Goal: Ask a question

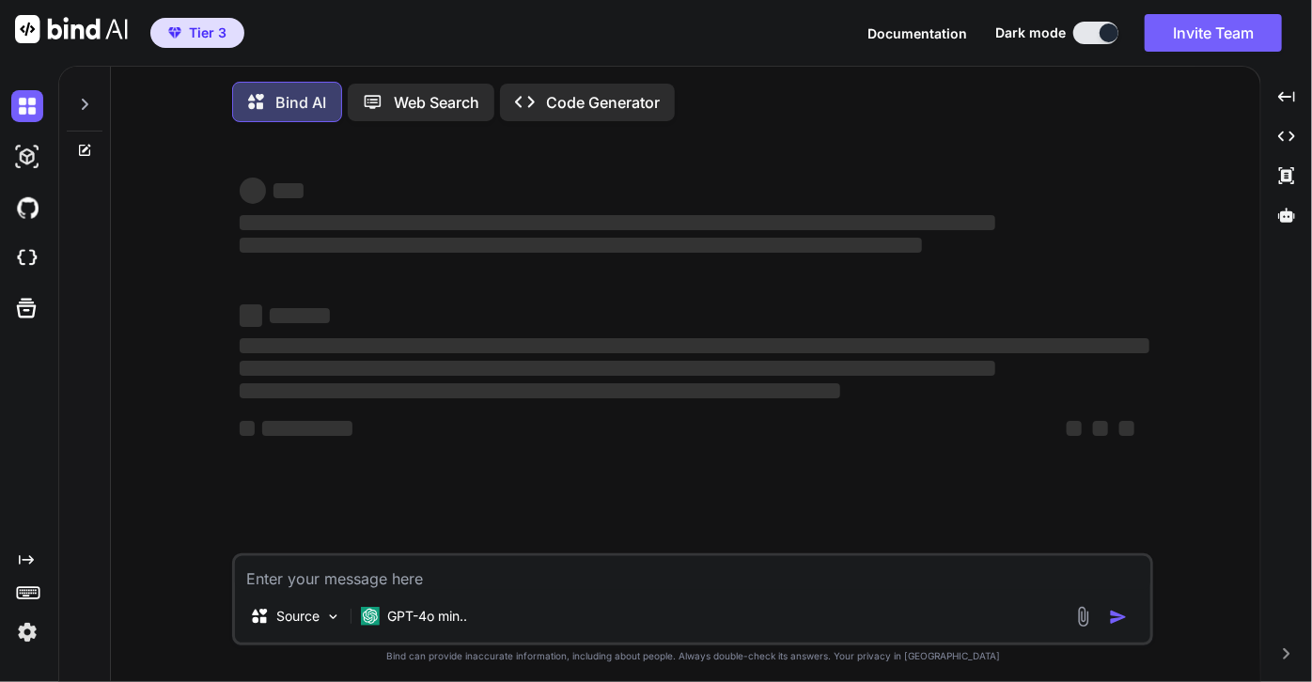
type textarea "x"
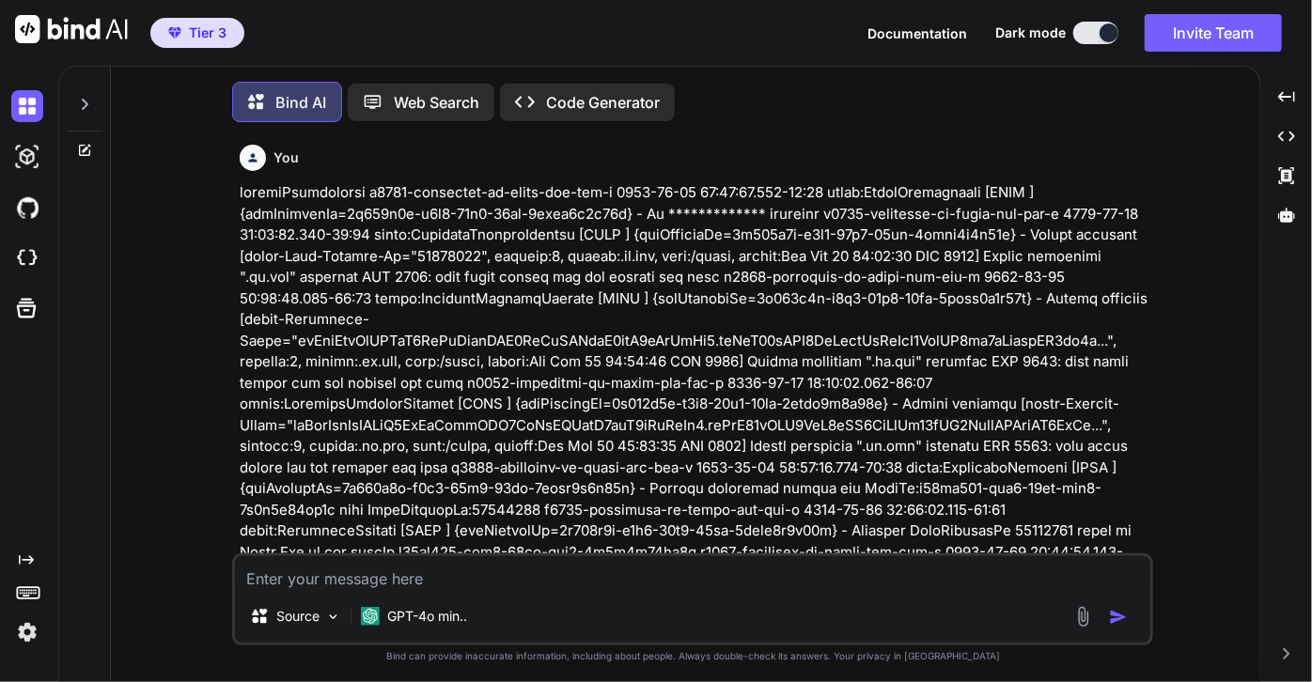
type textarea "n4002-centralus-as-gwiro-payments-api-c at com.dynatrace.agent.measures.Metrics…"
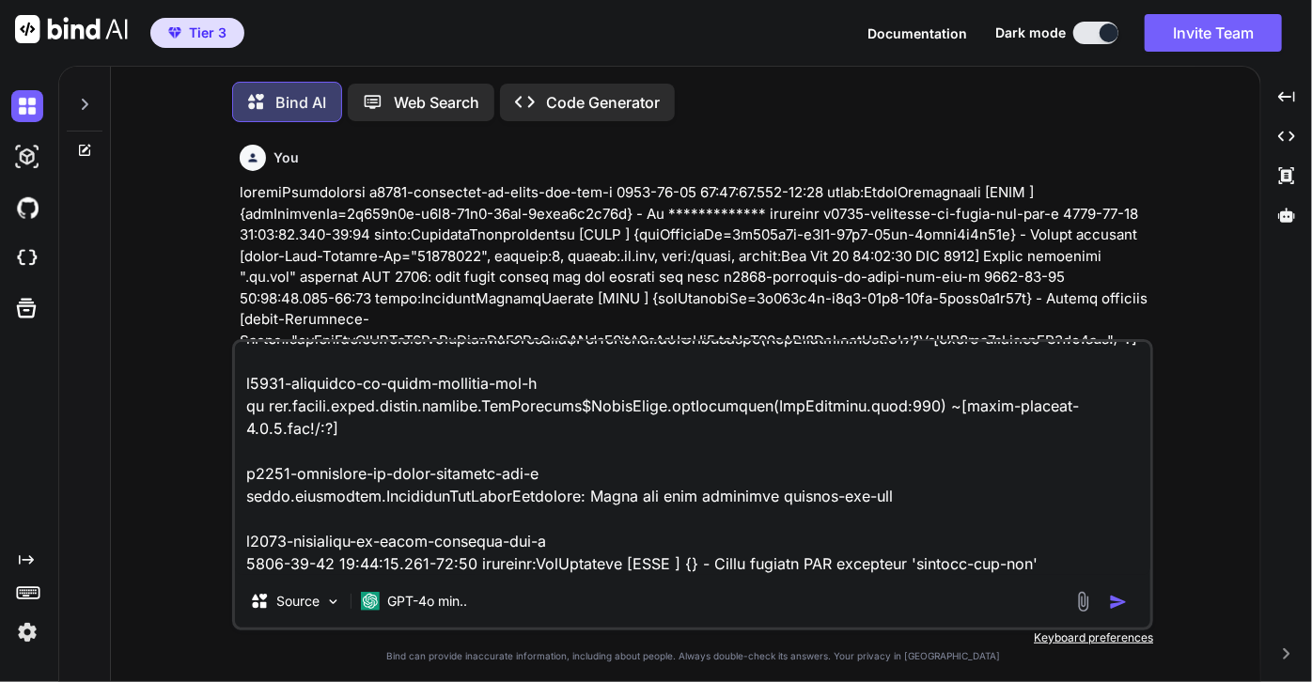
type textarea "x"
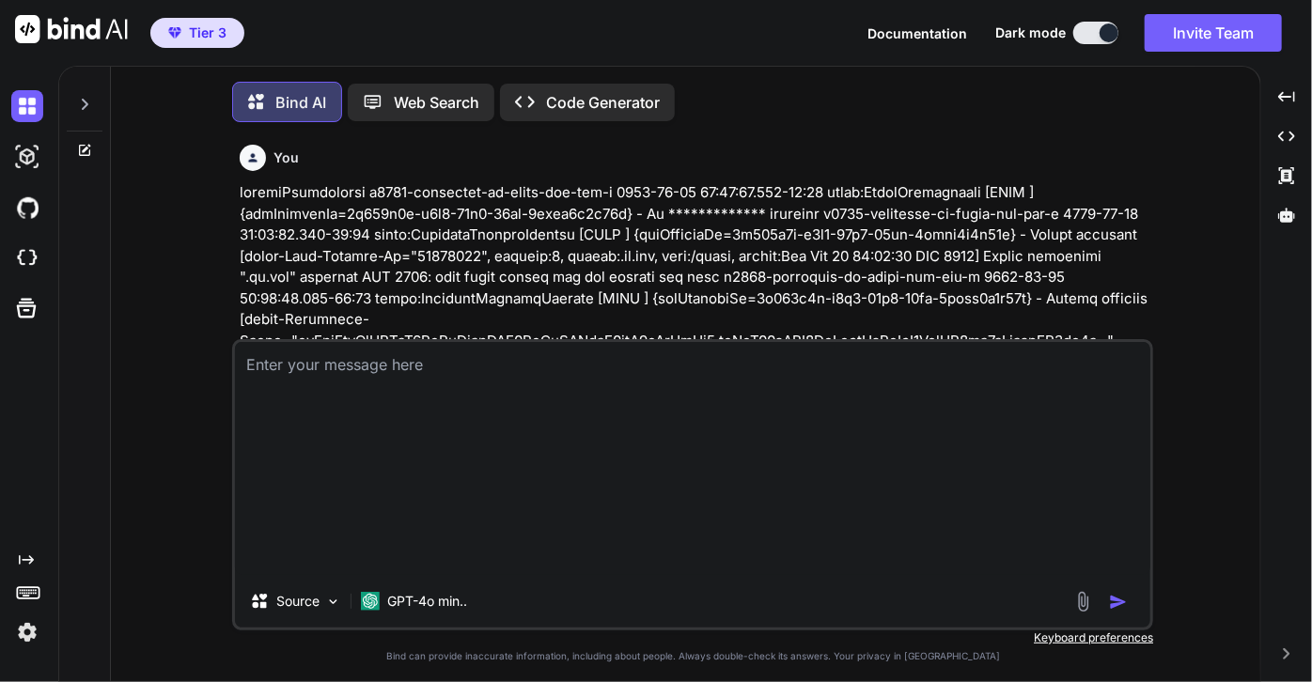
scroll to position [0, 0]
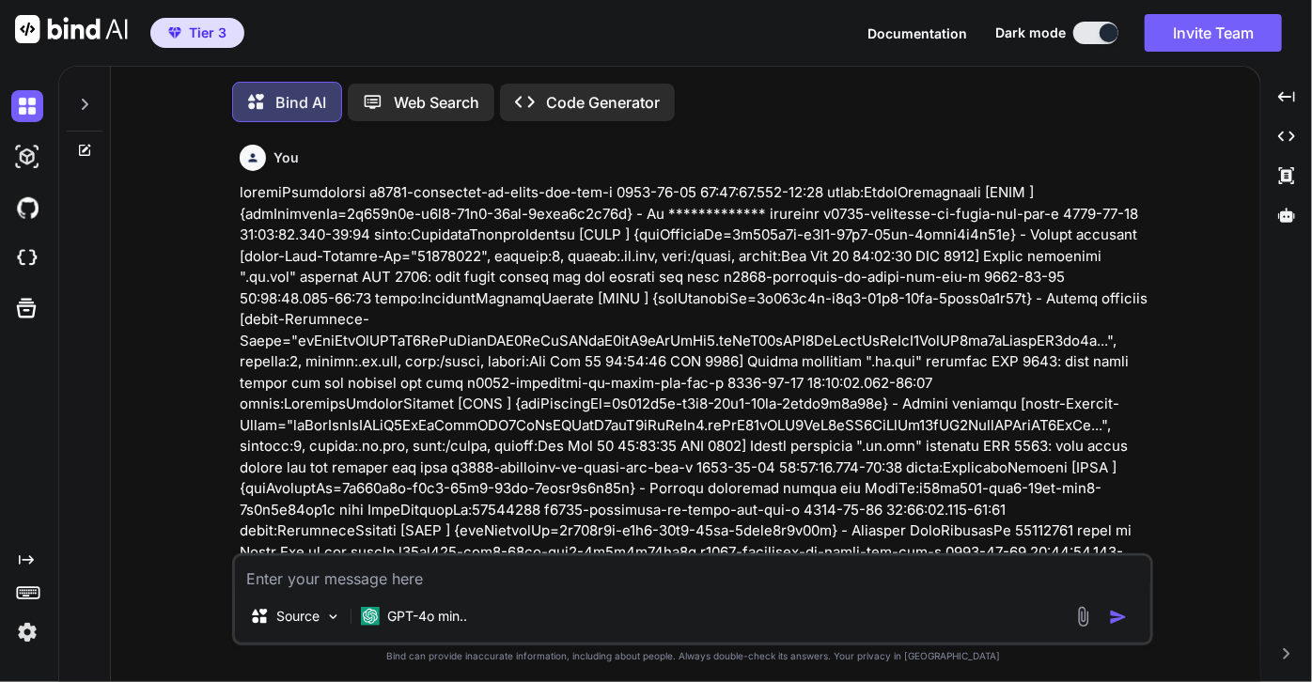
type textarea "n4002-centralus-as-gwiro-payments-api-c at com.dynatrace.agent.measures.Metrics…"
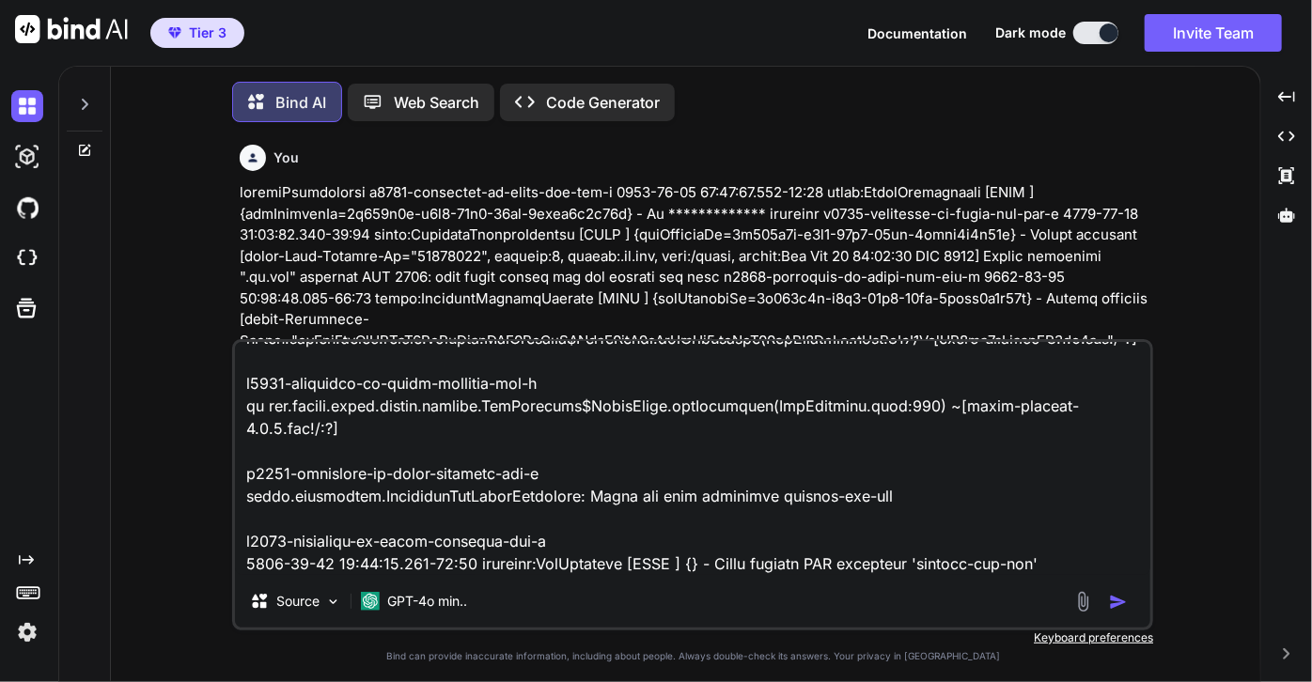
type textarea "x"
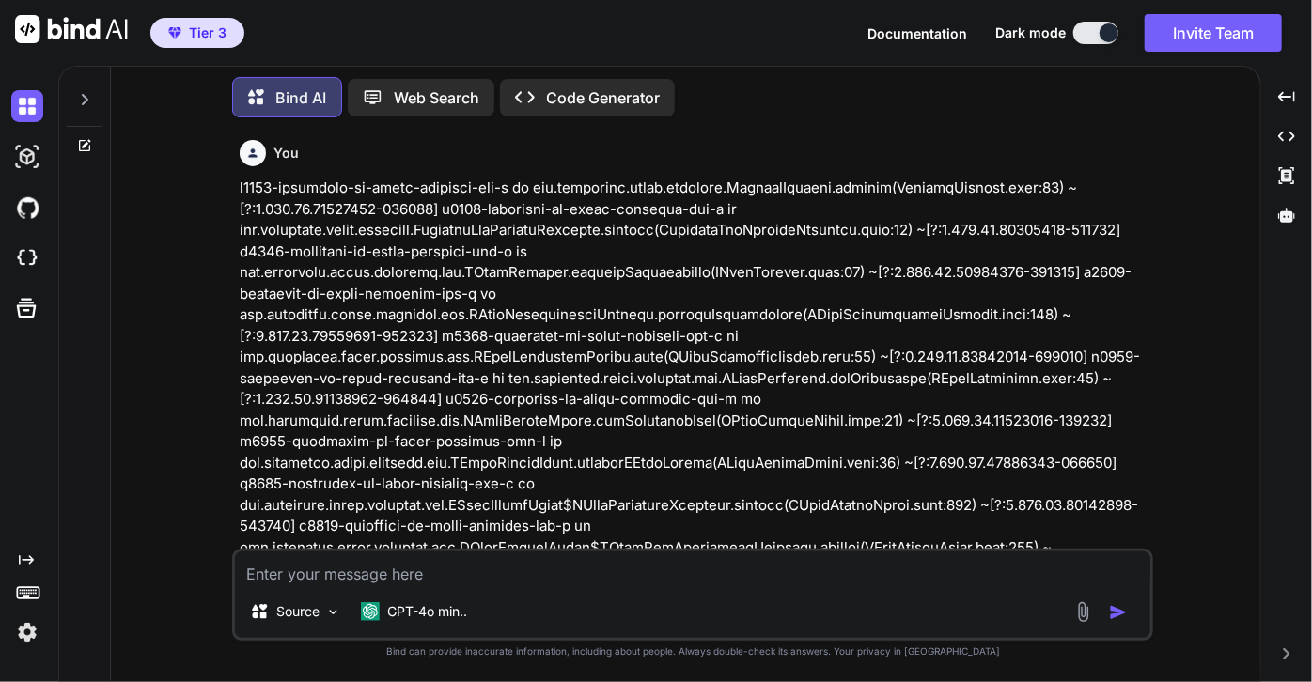
scroll to position [1251, 0]
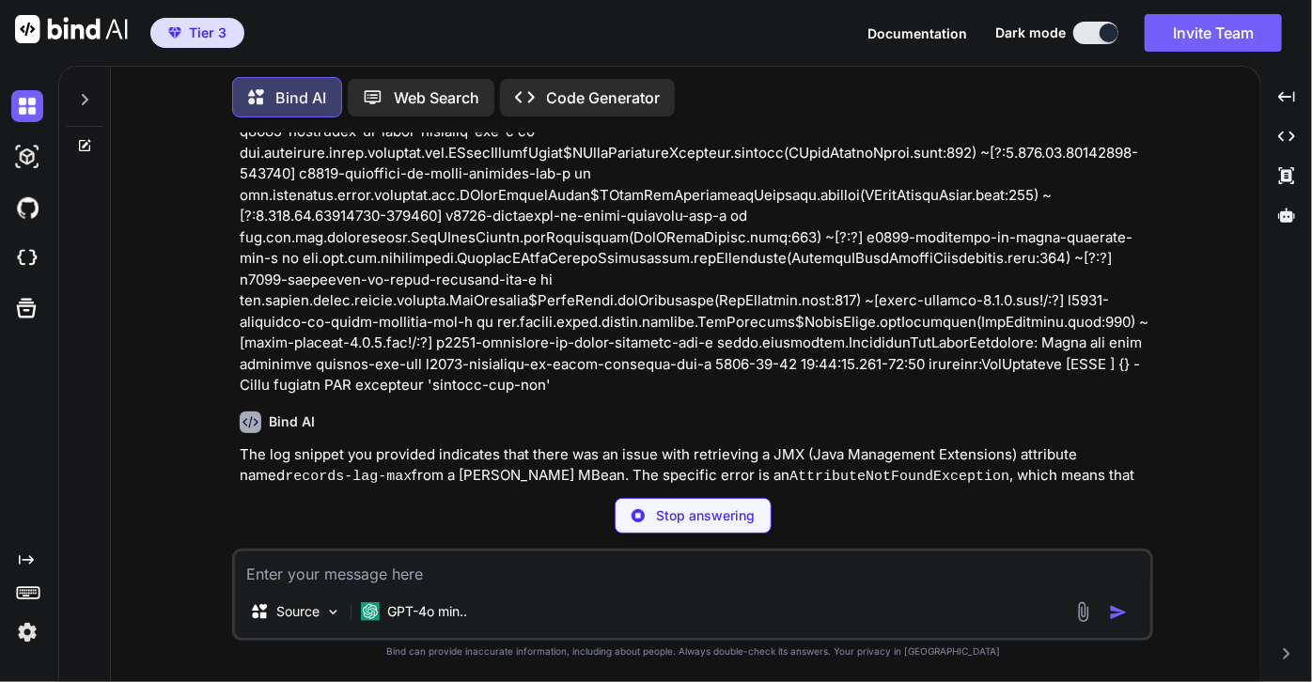
type textarea "x"
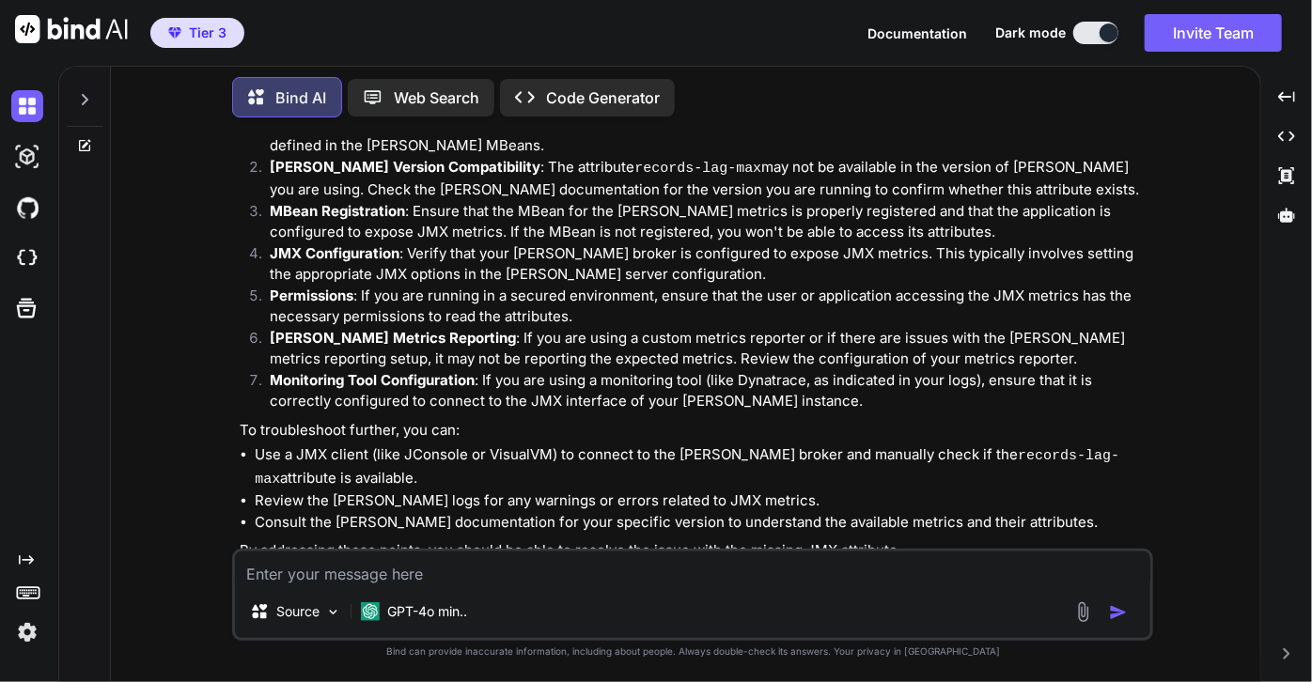
scroll to position [1739, 0]
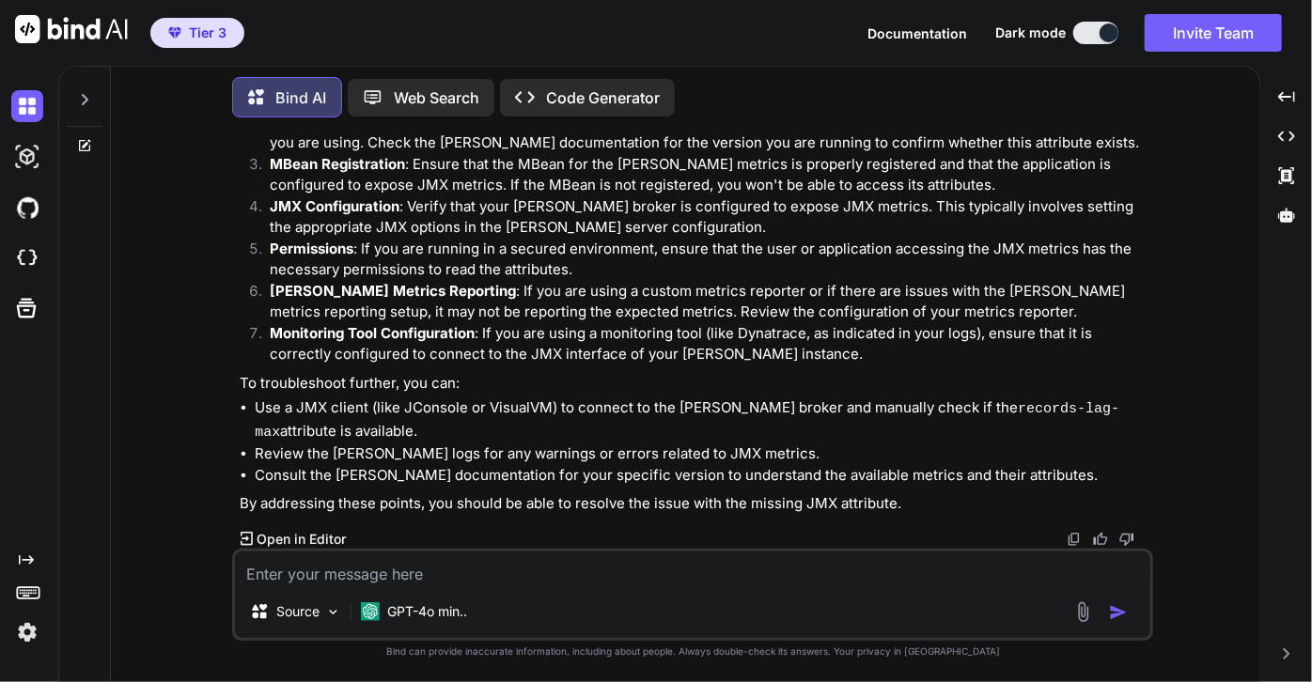
click at [985, 373] on div "The log snippet you provided indicates that there was an issue with retrieving …" at bounding box center [694, 241] width 909 height 547
drag, startPoint x: 294, startPoint y: 410, endPoint x: 367, endPoint y: 412, distance: 73.3
click at [367, 412] on li "Use a JMX client (like JConsole or VisualVM) to connect to the [PERSON_NAME] br…" at bounding box center [702, 420] width 894 height 46
drag, startPoint x: 293, startPoint y: 412, endPoint x: 359, endPoint y: 412, distance: 65.8
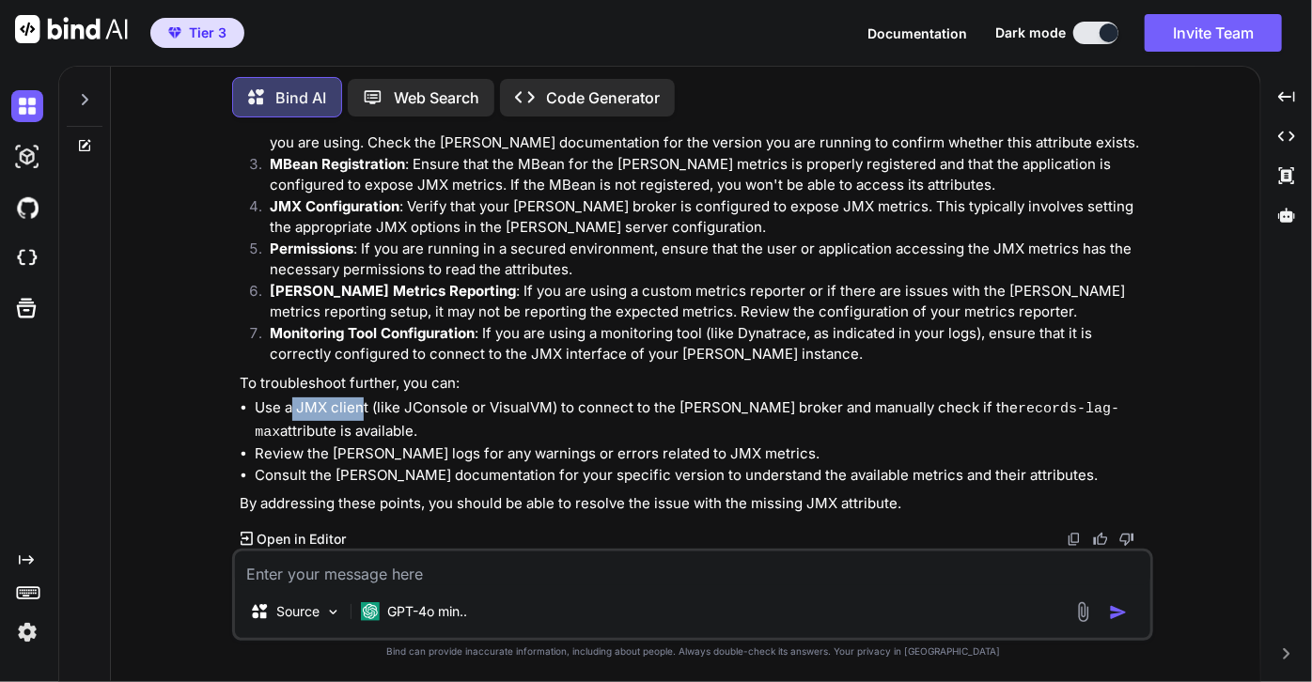
click at [359, 412] on li "Use a JMX client (like JConsole or VisualVM) to connect to the [PERSON_NAME] br…" at bounding box center [702, 420] width 894 height 46
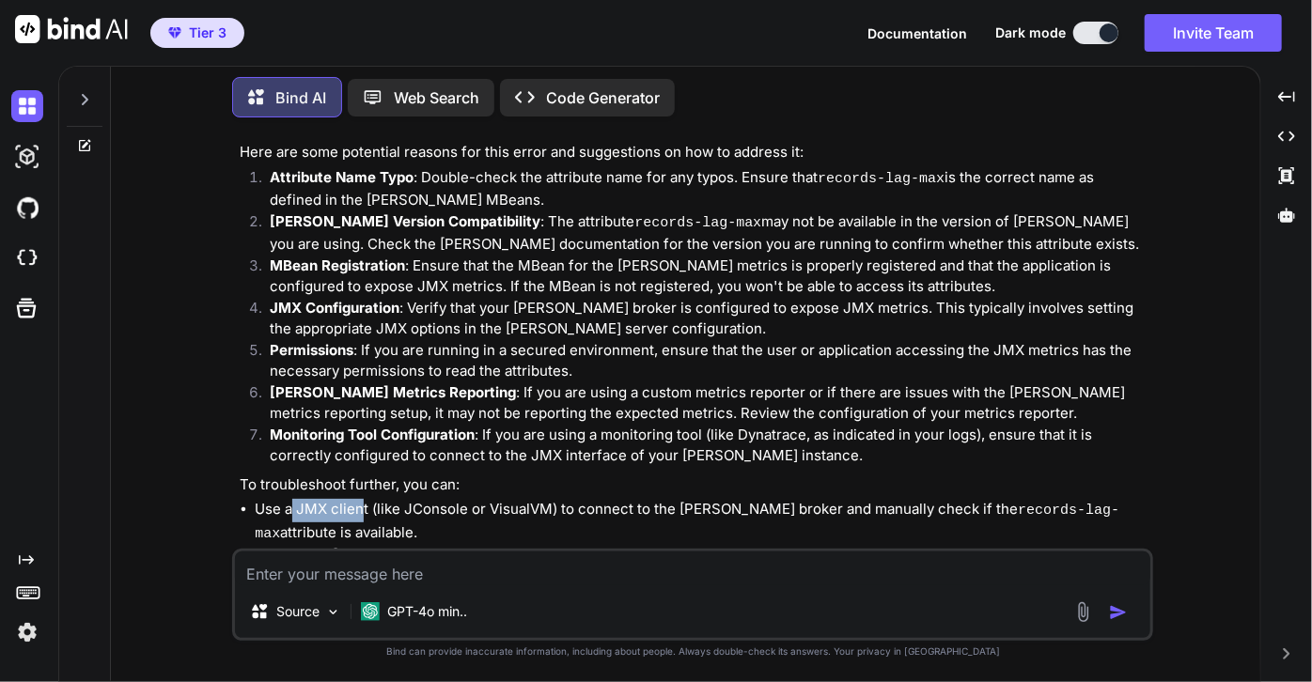
scroll to position [1624, 0]
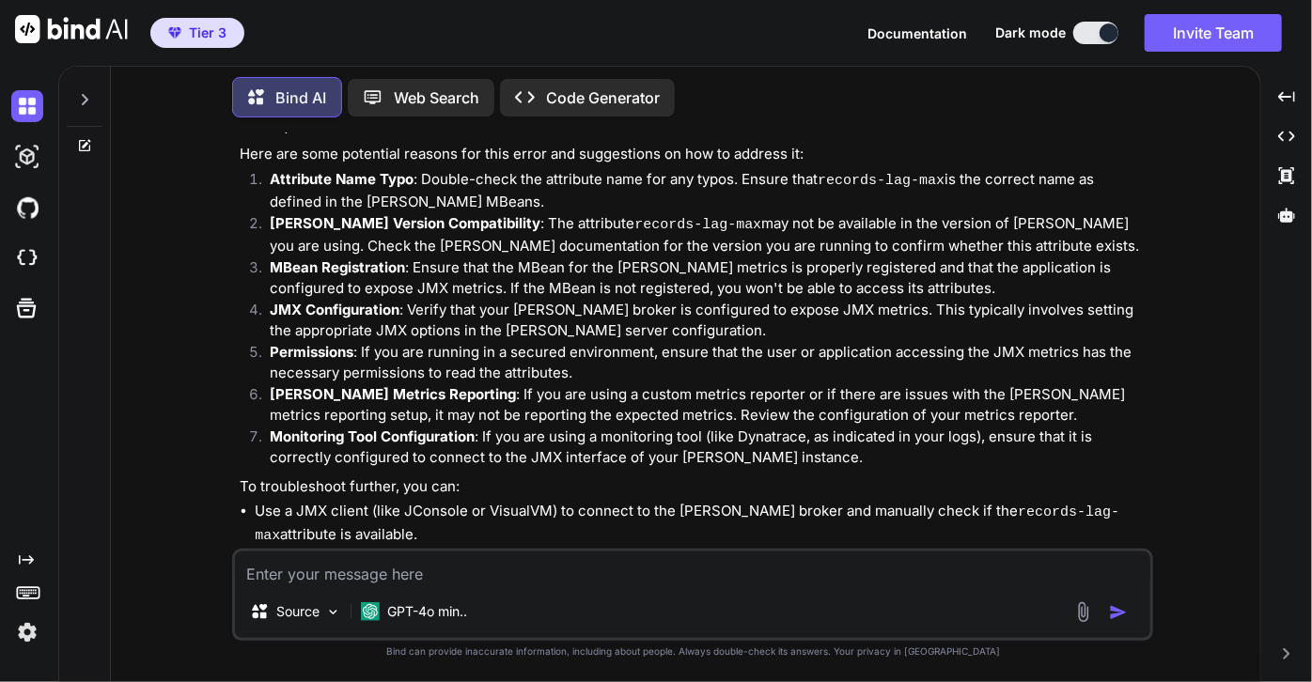
click at [449, 581] on textarea at bounding box center [692, 569] width 915 height 34
type textarea "p"
type textarea "apache [PERSON_NAME] client spring boot compatiblitiy"
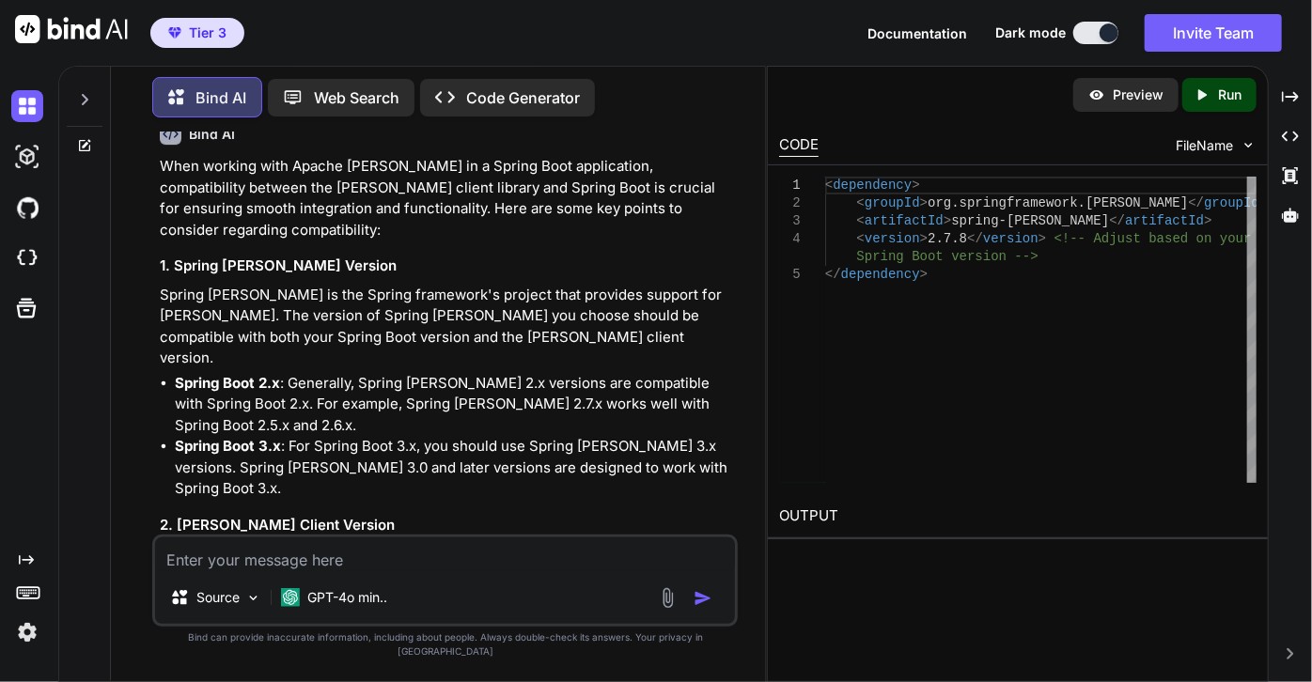
scroll to position [3273, 0]
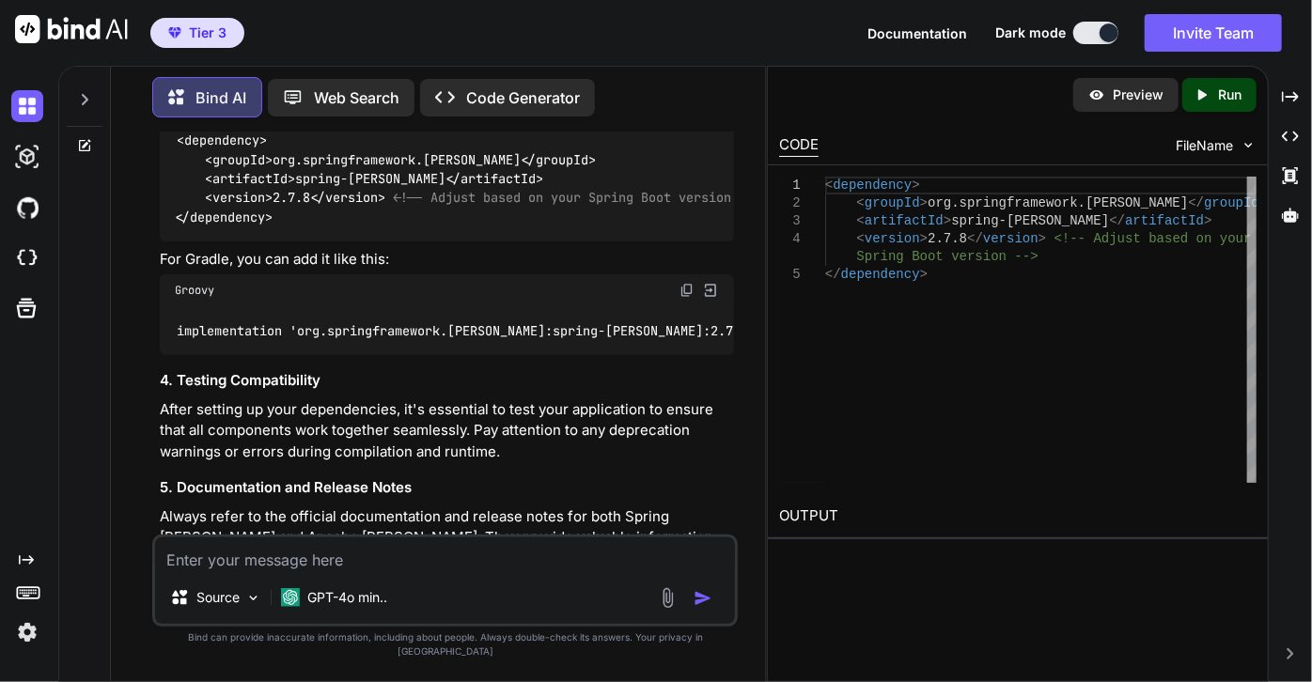
scroll to position [3986, 0]
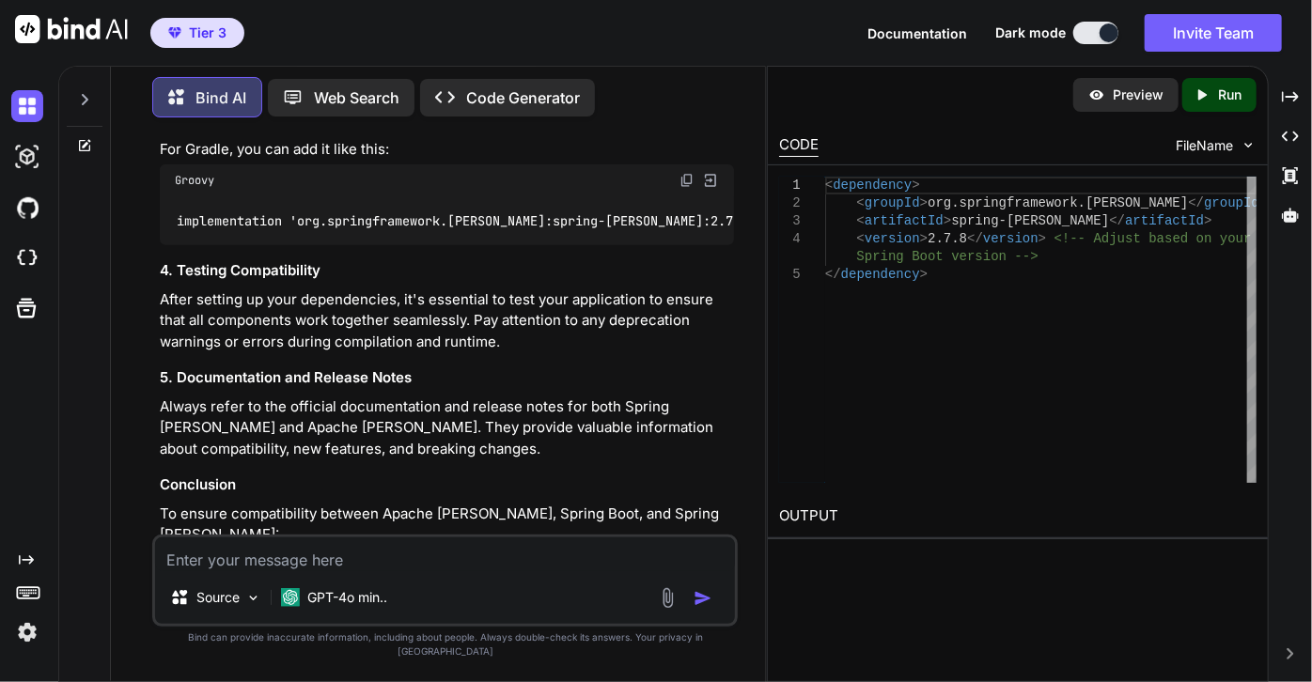
click at [470, 571] on textarea at bounding box center [445, 554] width 580 height 34
type textarea "d"
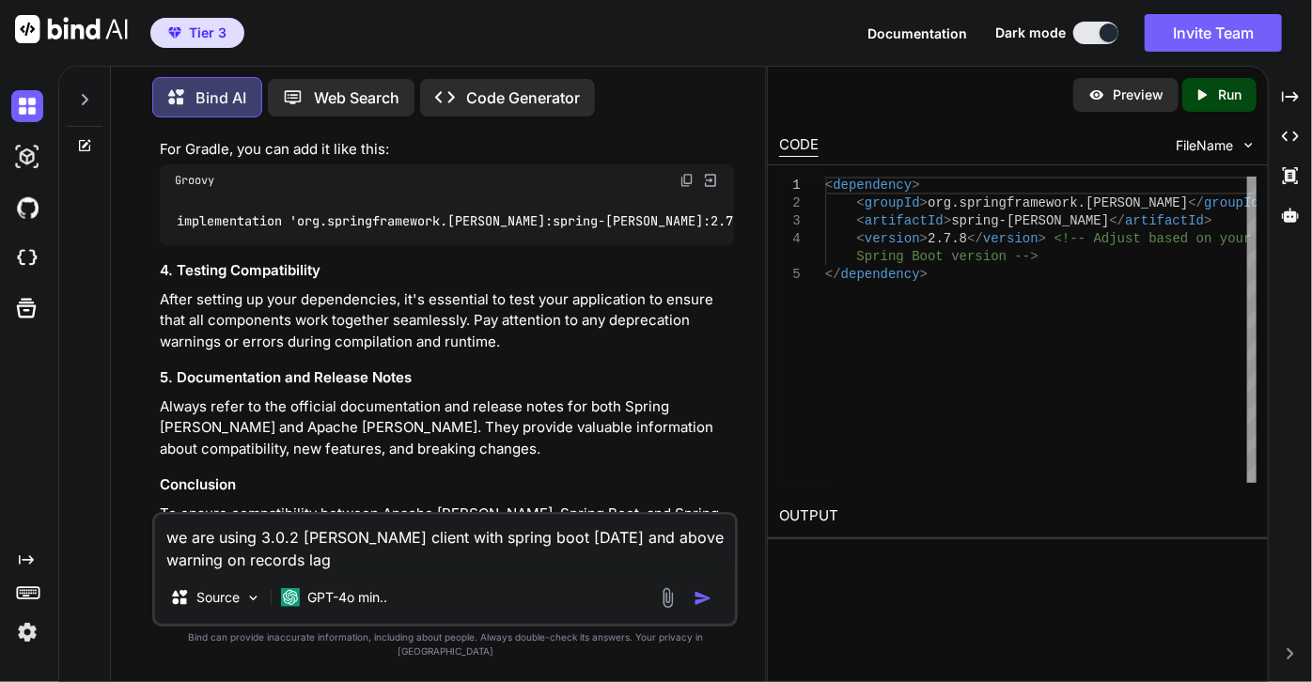
type textarea "we are using 3.0.2 [PERSON_NAME] client with spring boot [DATE] and above warni…"
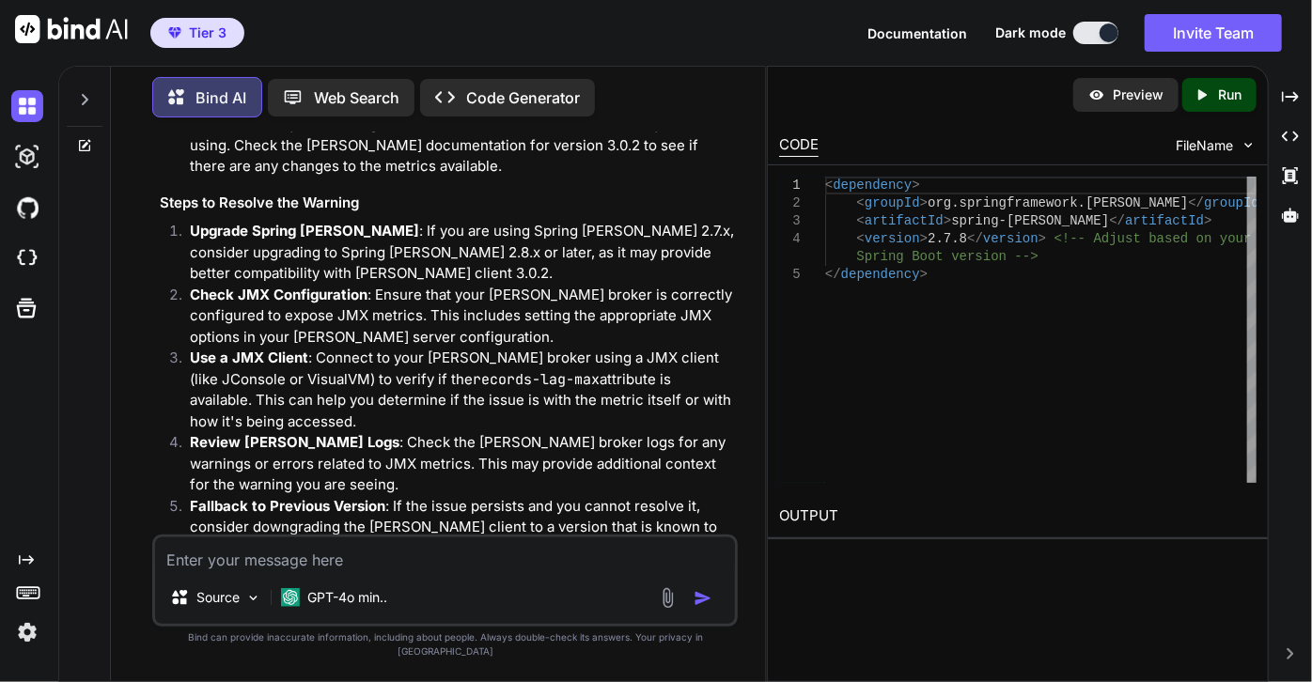
scroll to position [4984, 0]
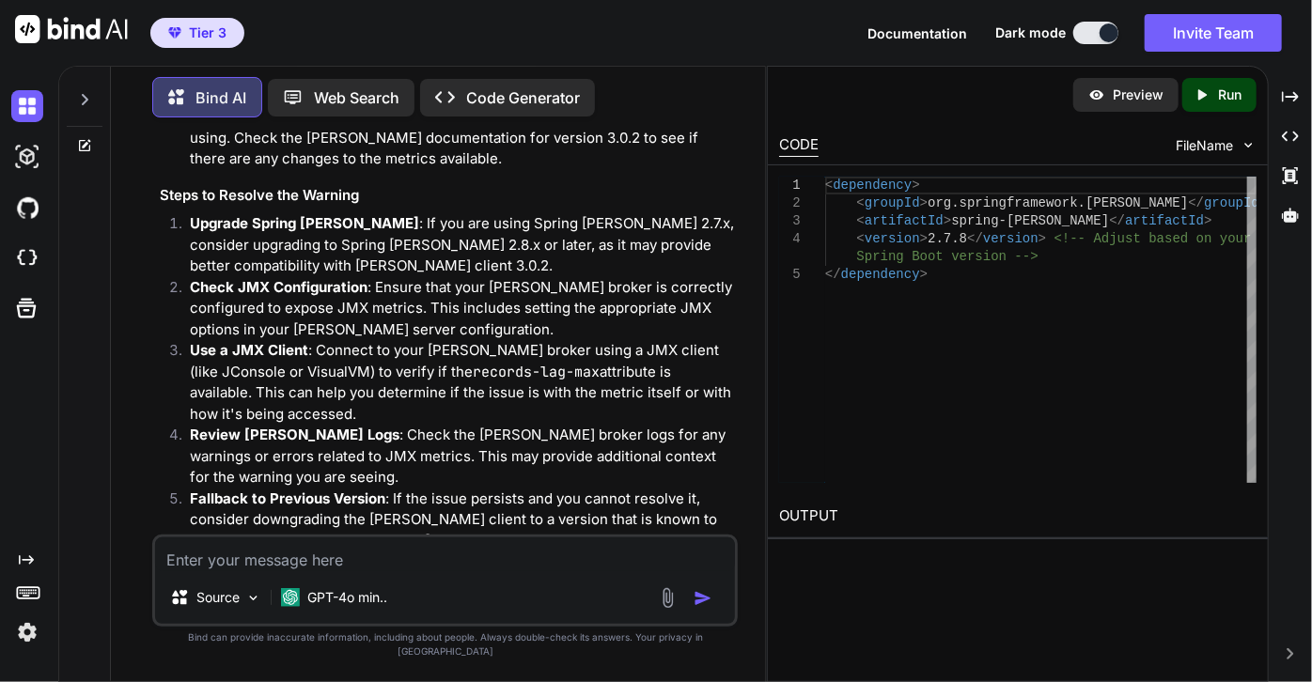
click at [380, 571] on textarea at bounding box center [445, 554] width 580 height 34
paste textarea "n4002-centralus-as-gwiro-orig-api-c at com.dynatrace.agent.measures.MetricsMana…"
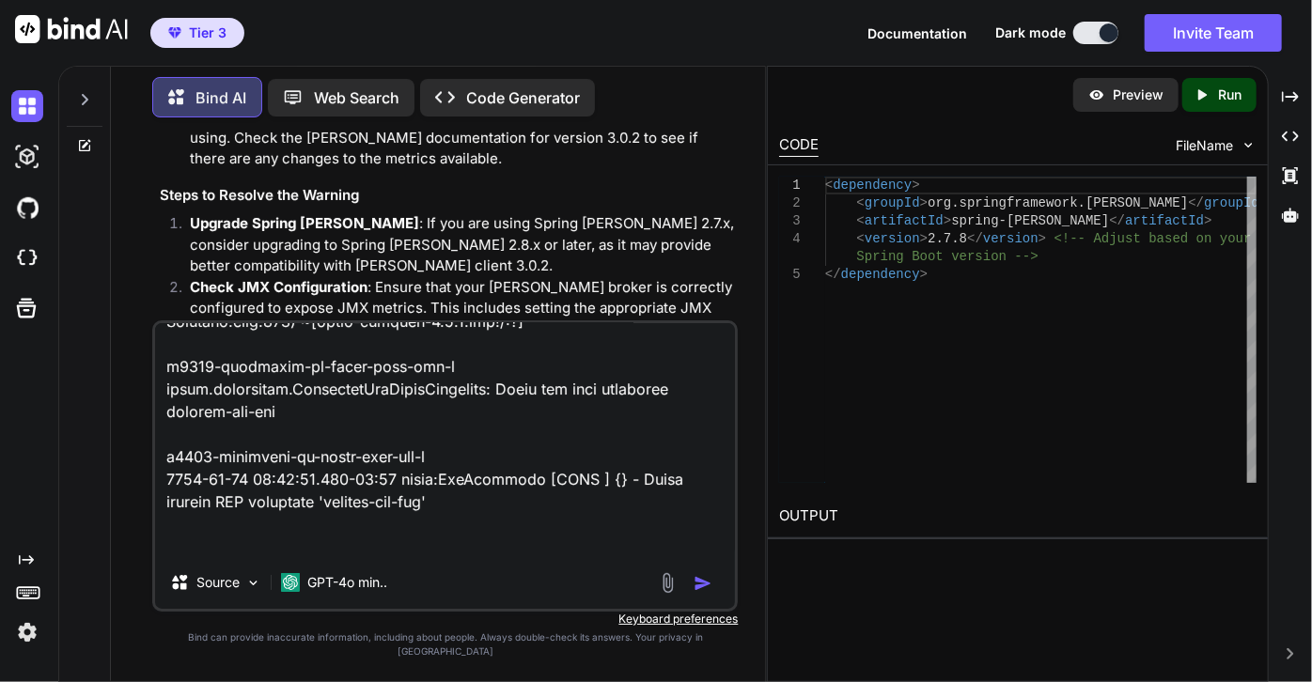
scroll to position [1648, 0]
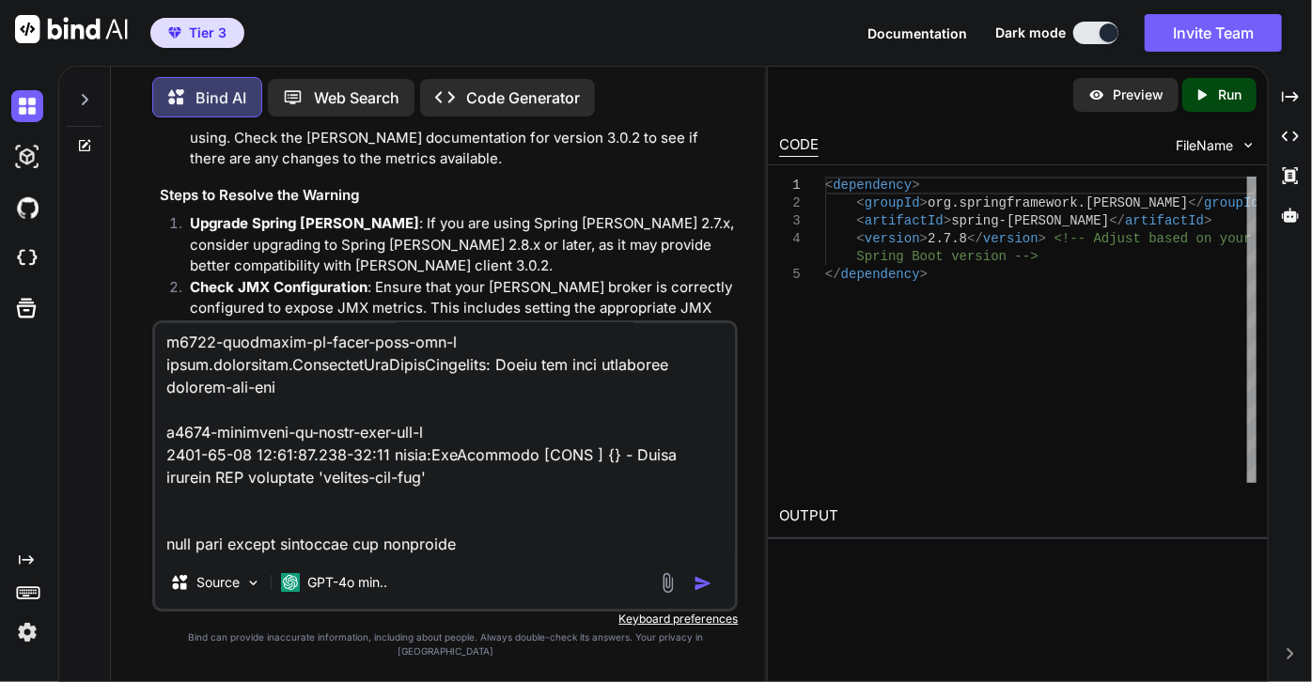
type textarea "n4002-centralus-as-gwiro-orig-api-c at com.dynatrace.agent.measures.MetricsMana…"
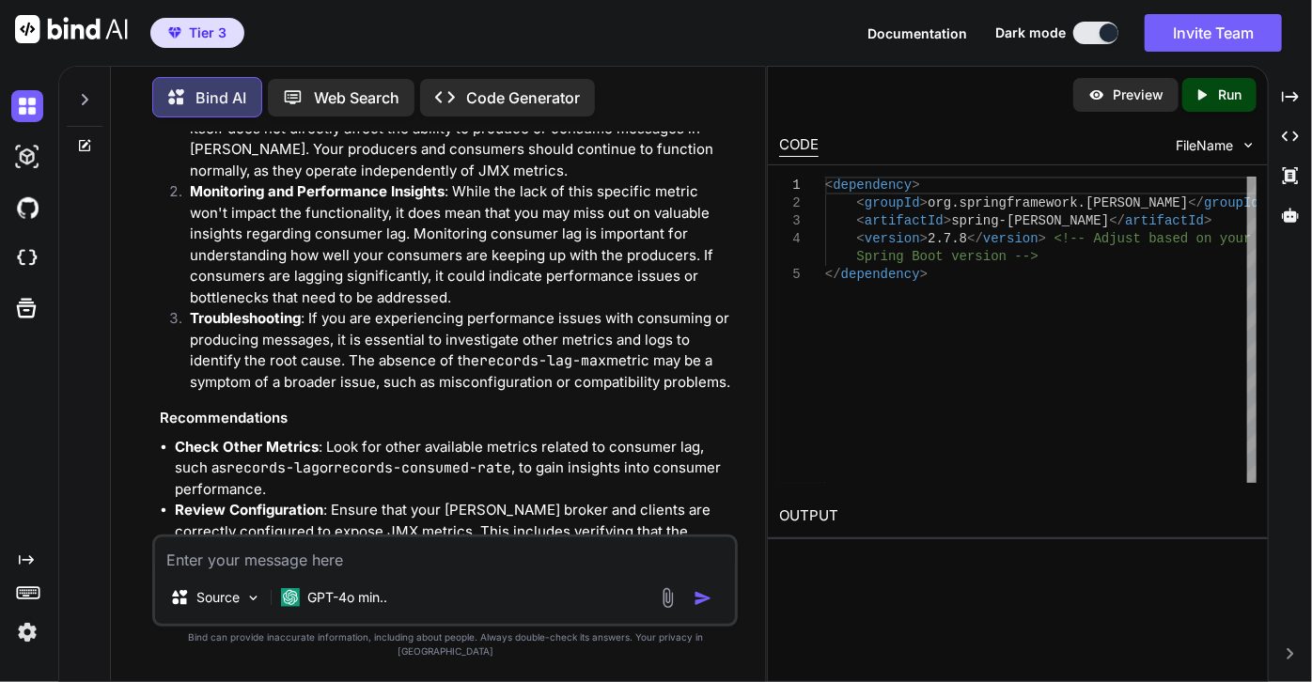
scroll to position [6749, 0]
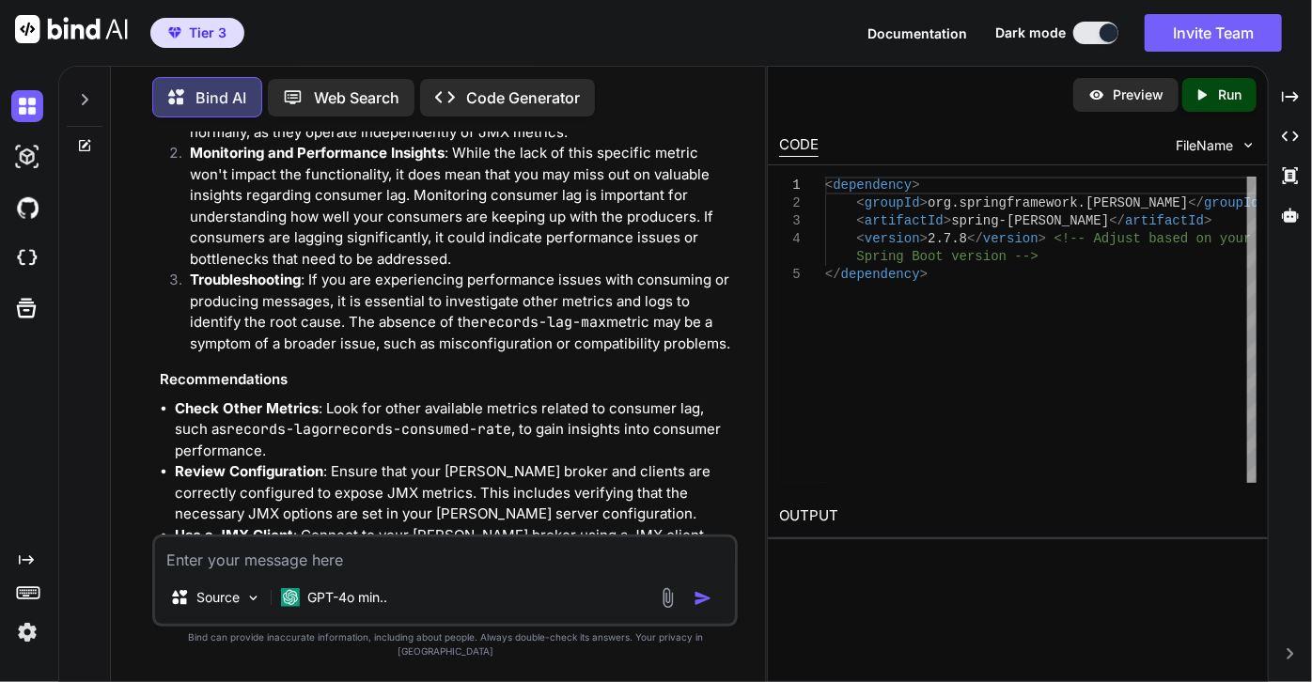
click at [332, 571] on textarea at bounding box center [445, 554] width 580 height 34
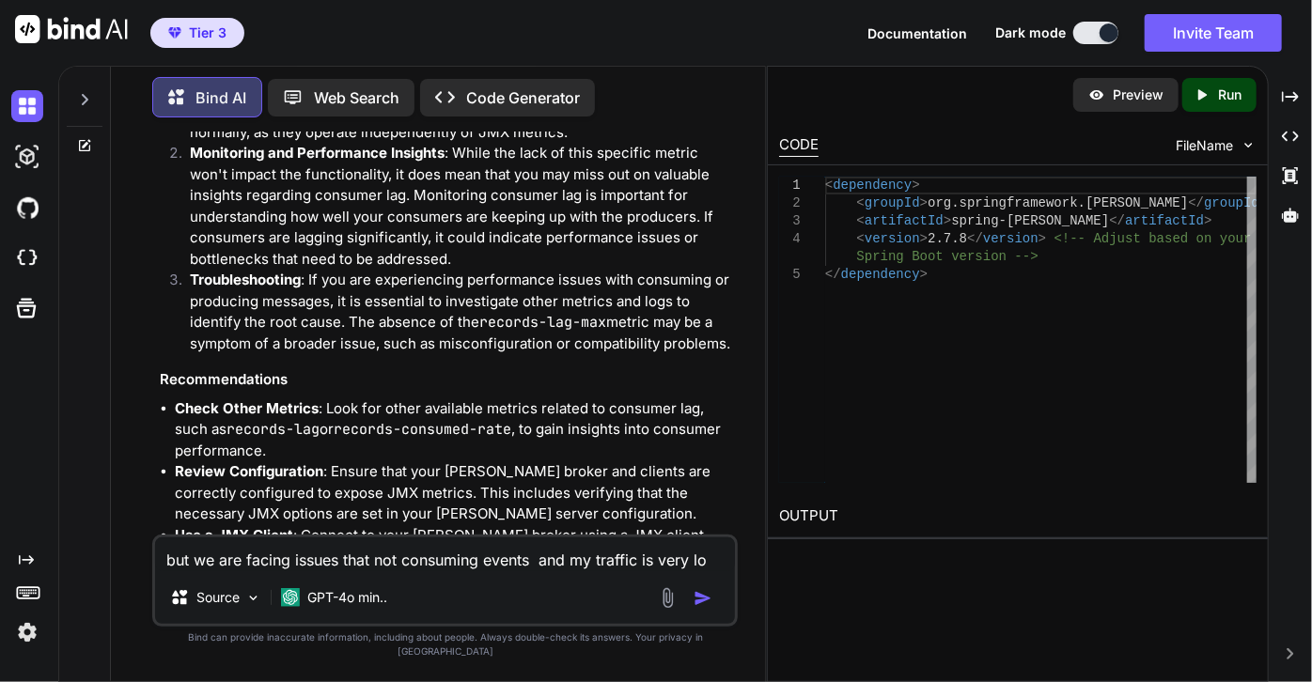
type textarea "but we are facing issues that not consuming events and my traffic is very low"
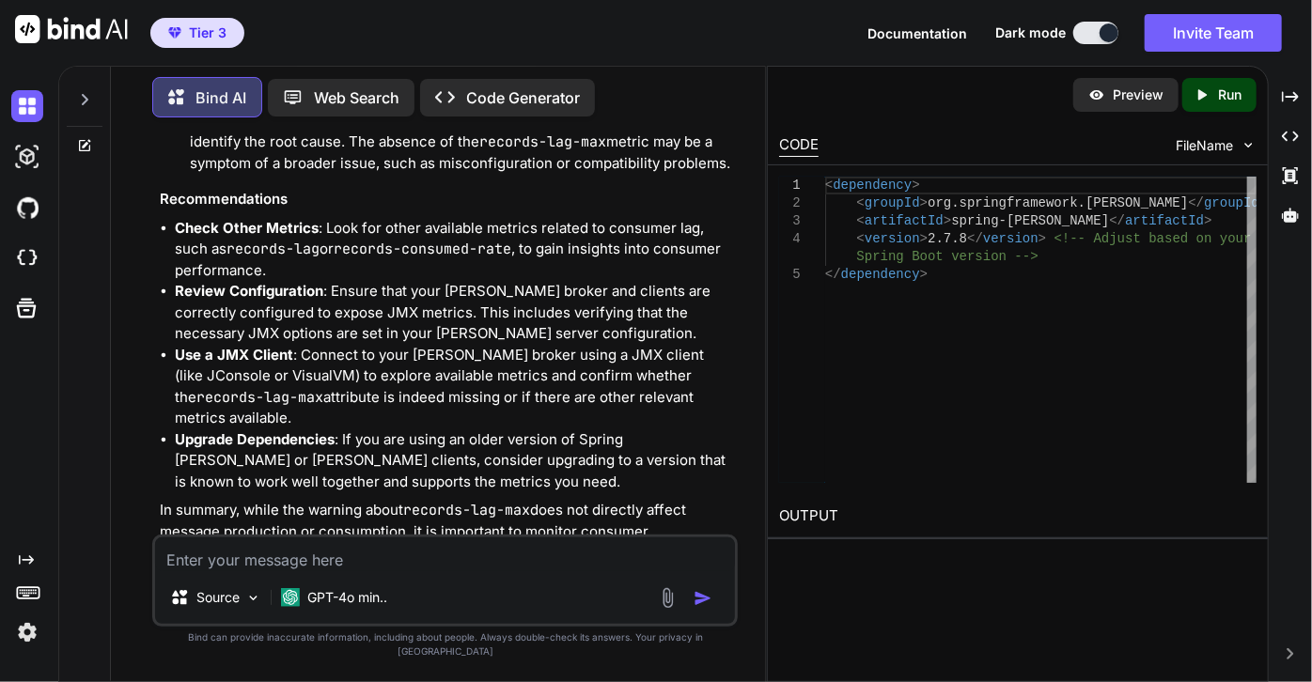
scroll to position [6948, 0]
